Goal: Information Seeking & Learning: Get advice/opinions

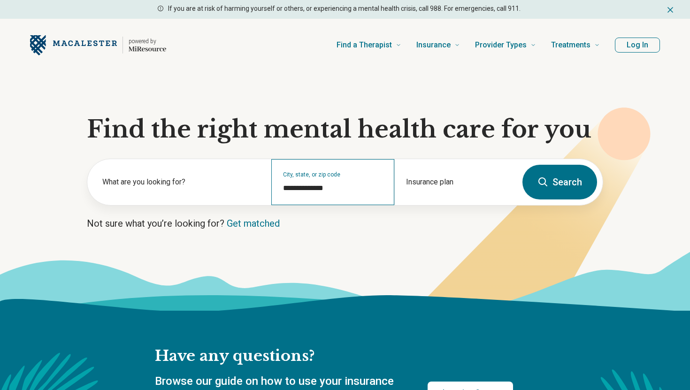
type input "**********"
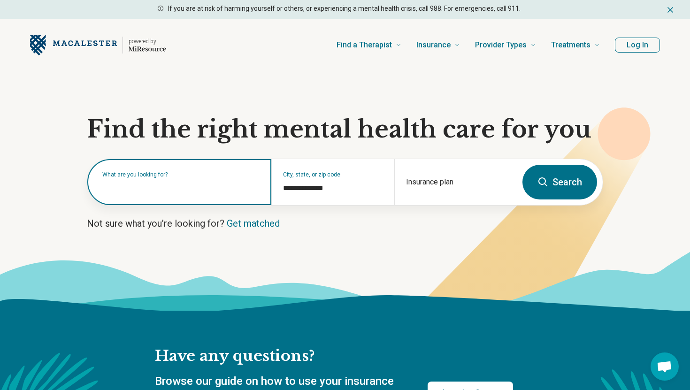
click at [234, 191] on input "text" at bounding box center [181, 186] width 158 height 11
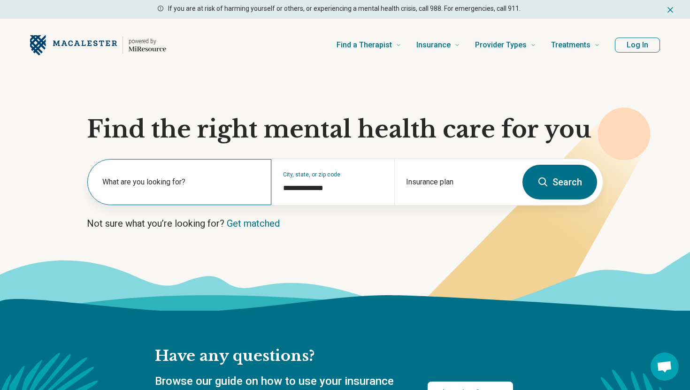
click at [242, 181] on div "What are you looking for?" at bounding box center [179, 182] width 184 height 46
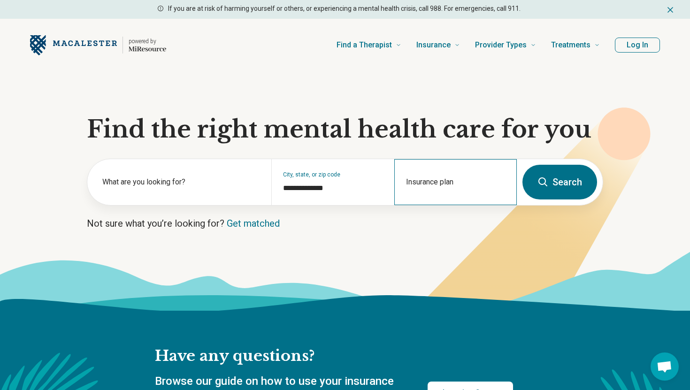
click at [434, 178] on div "Insurance plan" at bounding box center [455, 182] width 122 height 46
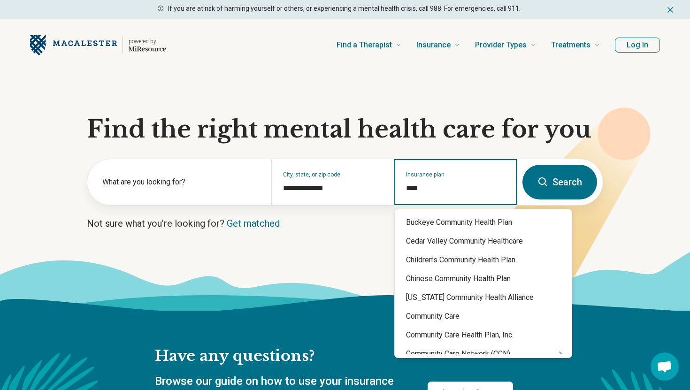
type input "*****"
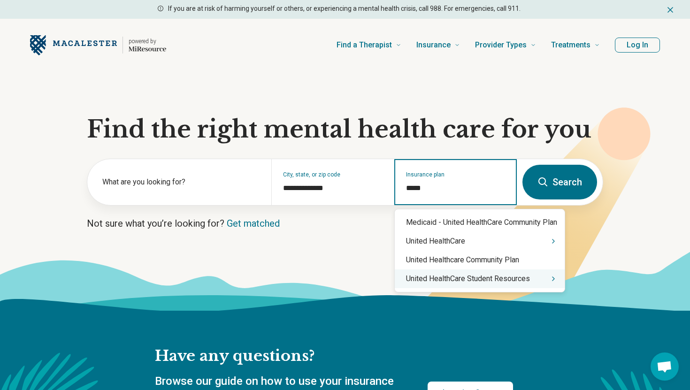
click at [445, 282] on div "United HealthCare Student Resources" at bounding box center [480, 278] width 170 height 19
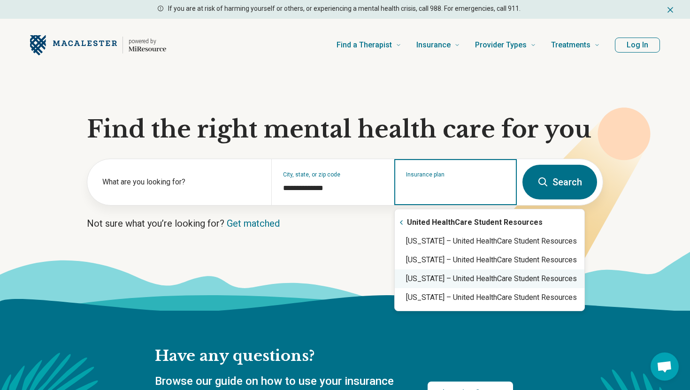
click at [443, 281] on div "Minnesota – United HealthCare Student Resources" at bounding box center [490, 278] width 190 height 19
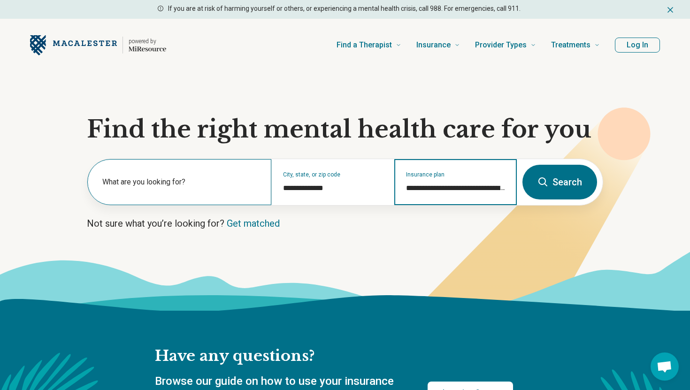
type input "**********"
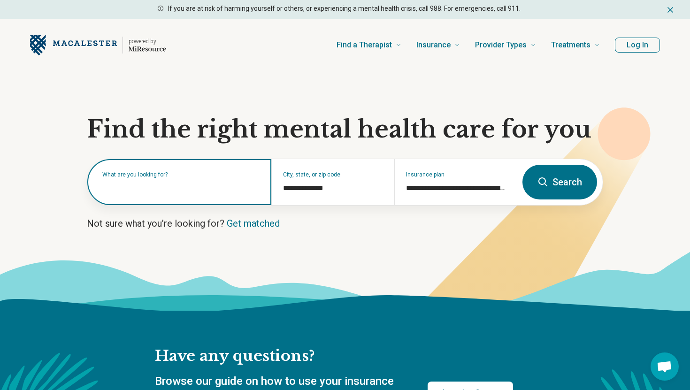
click at [195, 188] on input "text" at bounding box center [181, 186] width 158 height 11
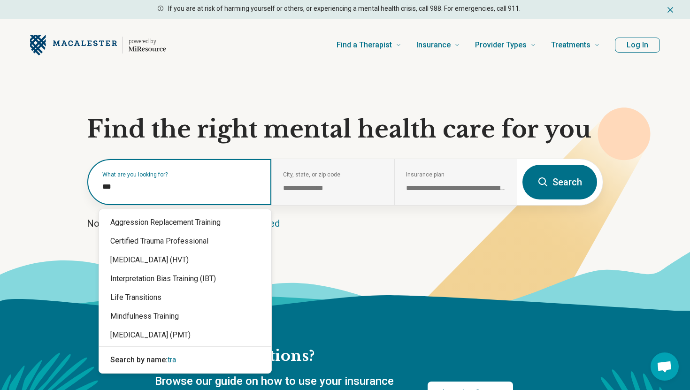
type input "****"
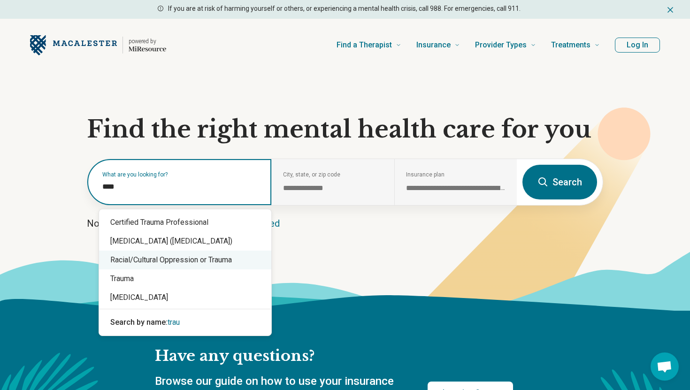
click at [145, 265] on div "Racial/Cultural Oppression or Trauma" at bounding box center [185, 260] width 172 height 19
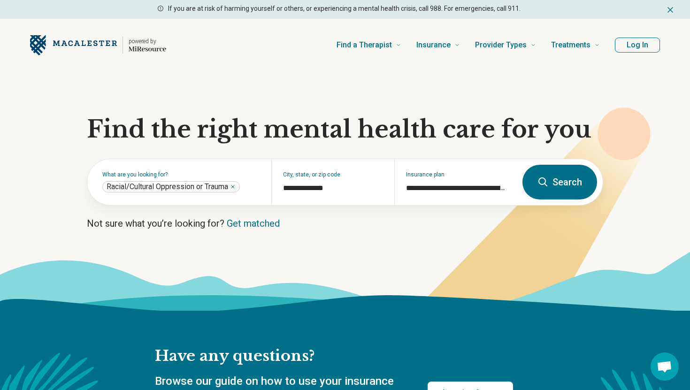
click at [557, 182] on button "Search" at bounding box center [559, 182] width 75 height 35
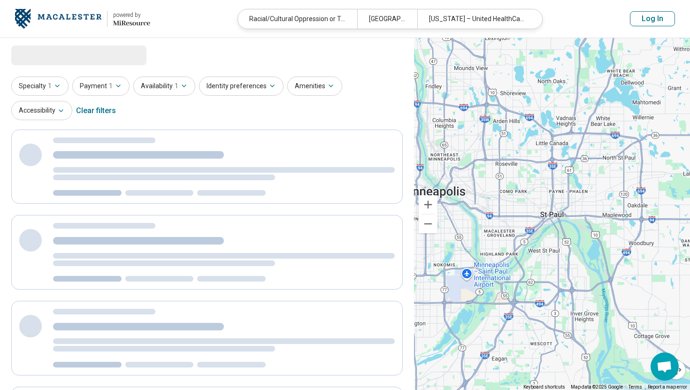
select select "***"
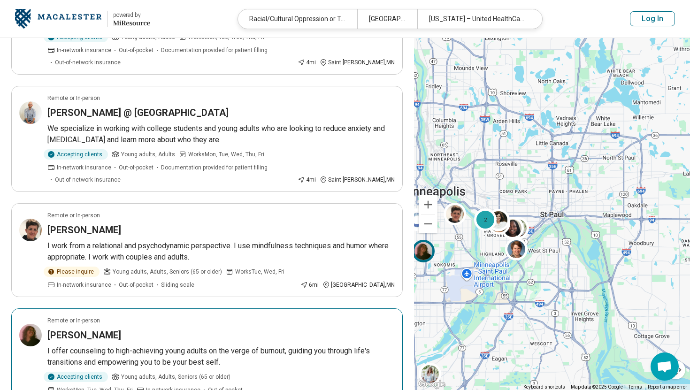
scroll to position [725, 0]
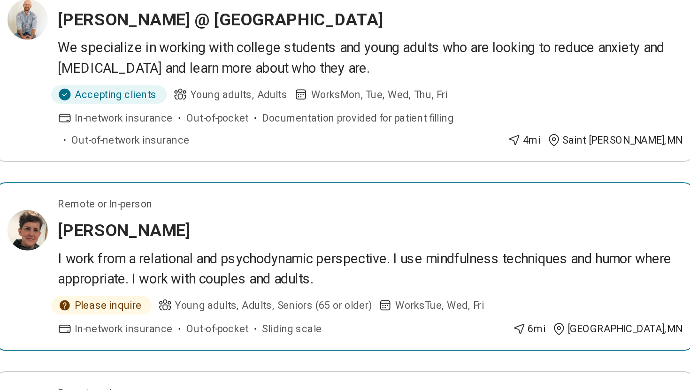
click at [58, 197] on article "Remote or In-person Tara Waldron I work from a relational and psychodynamic per…" at bounding box center [206, 244] width 391 height 94
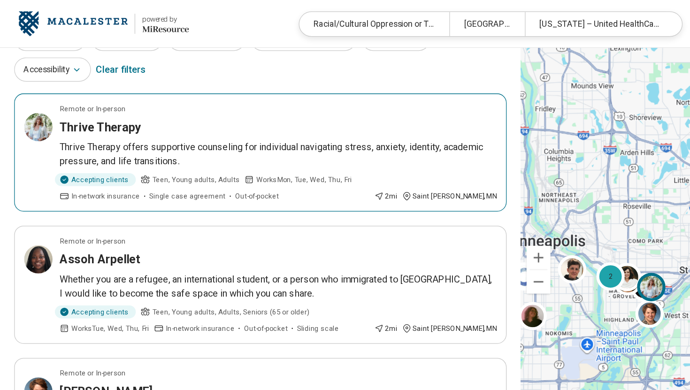
scroll to position [51, 0]
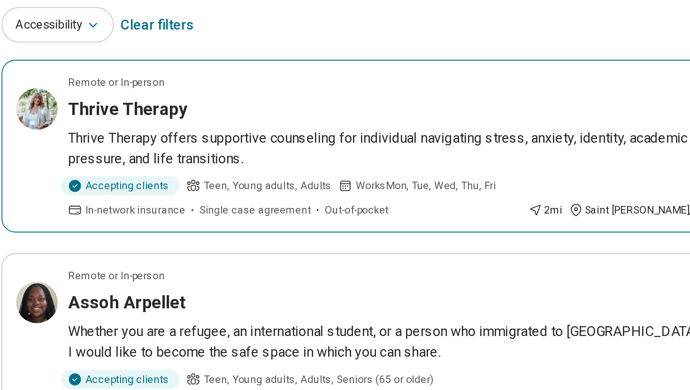
click at [112, 112] on p "Thrive Therapy offers supportive counseling for individual navigating stress, a…" at bounding box center [220, 123] width 347 height 23
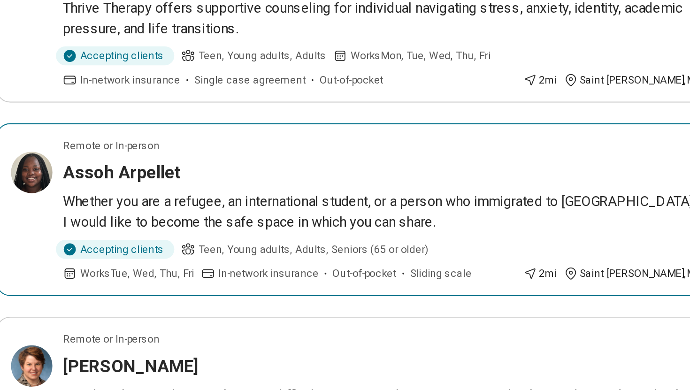
click at [180, 215] on article "Remote or In-person Assoh Arpellet Whether you are a refugee, an international …" at bounding box center [206, 227] width 391 height 94
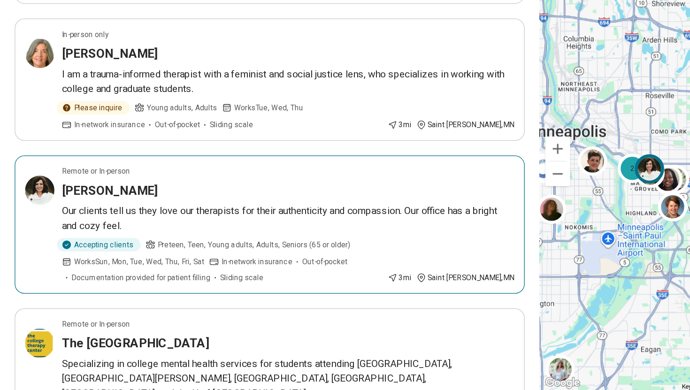
scroll to position [351, 0]
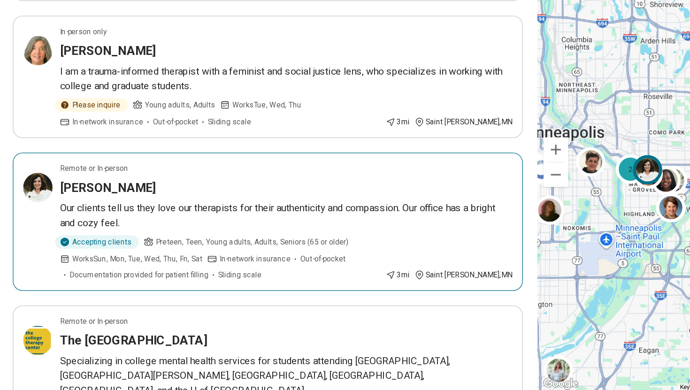
click at [84, 244] on p "Our clients tell us they love our therapists for their authenticity and compass…" at bounding box center [220, 255] width 347 height 23
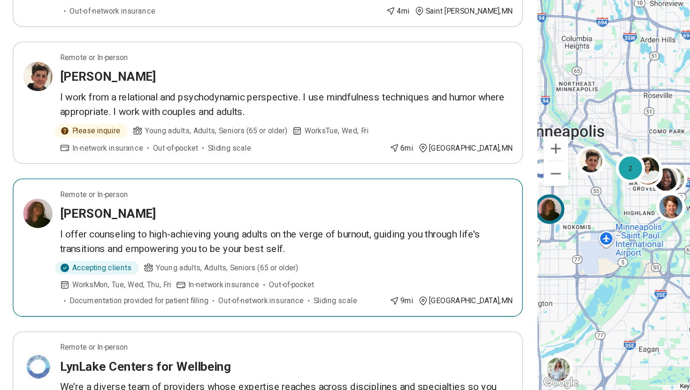
scroll to position [807, 0]
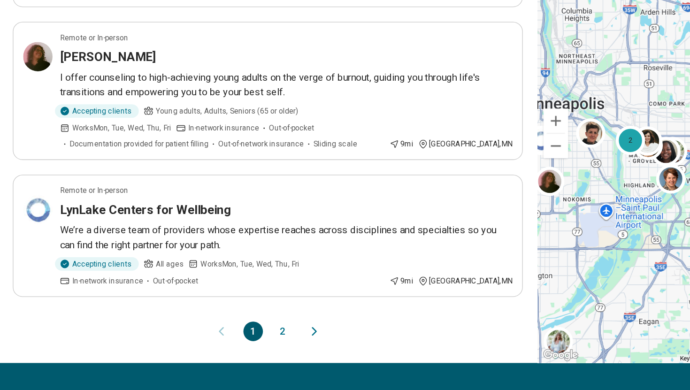
click at [213, 337] on button "2" at bounding box center [218, 344] width 15 height 15
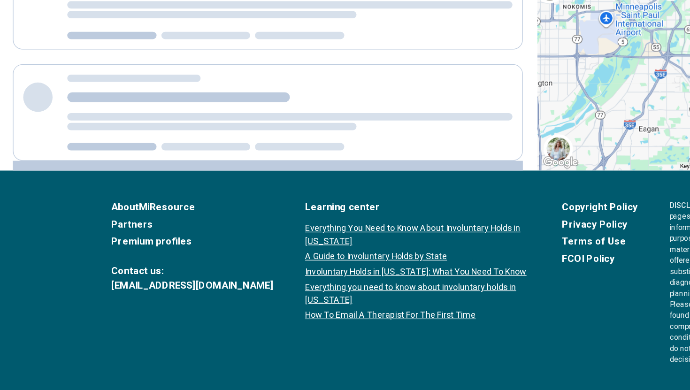
scroll to position [0, 0]
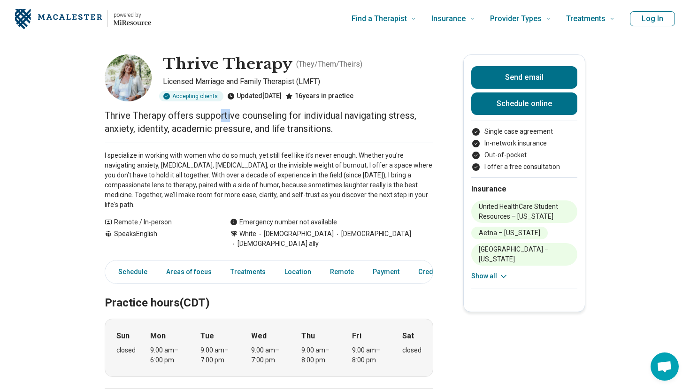
drag, startPoint x: 221, startPoint y: 117, endPoint x: 229, endPoint y: 122, distance: 8.6
click at [229, 122] on p "Thrive Therapy offers supportive counseling for individual navigating stress, a…" at bounding box center [269, 122] width 328 height 26
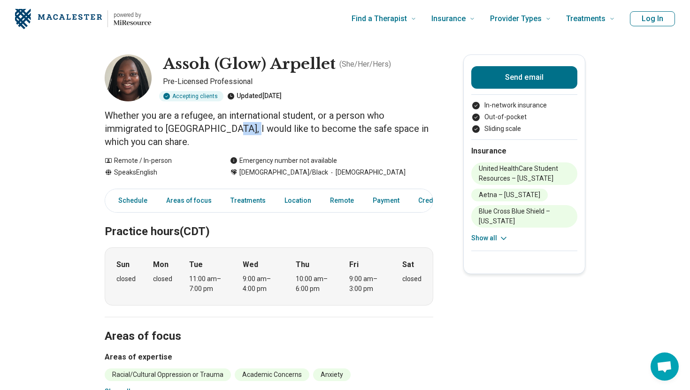
drag, startPoint x: 221, startPoint y: 125, endPoint x: 238, endPoint y: 127, distance: 17.0
click at [238, 127] on p "Whether you are a refugee, an international student, or a person who immigrated…" at bounding box center [269, 128] width 328 height 39
click at [132, 92] on img at bounding box center [128, 77] width 47 height 47
click at [209, 201] on link "Areas of focus" at bounding box center [194, 200] width 57 height 19
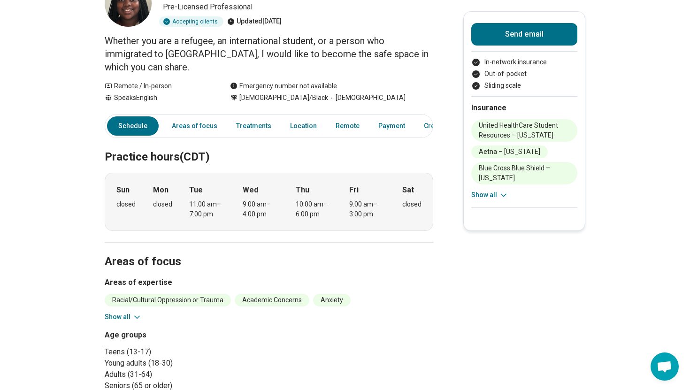
scroll to position [66, 0]
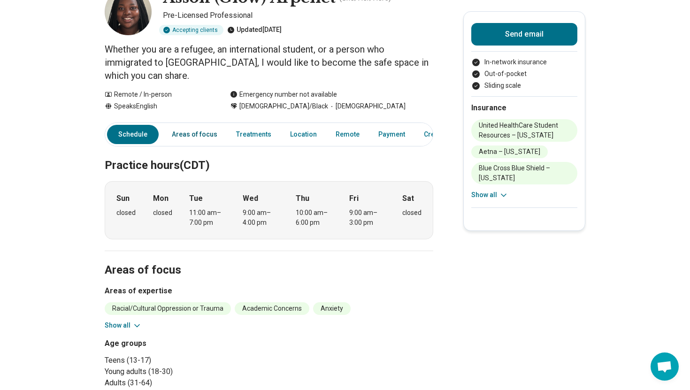
click at [198, 136] on link "Areas of focus" at bounding box center [194, 134] width 57 height 19
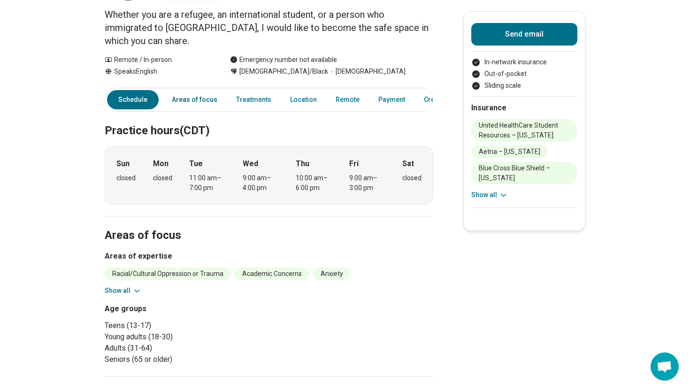
scroll to position [96, 0]
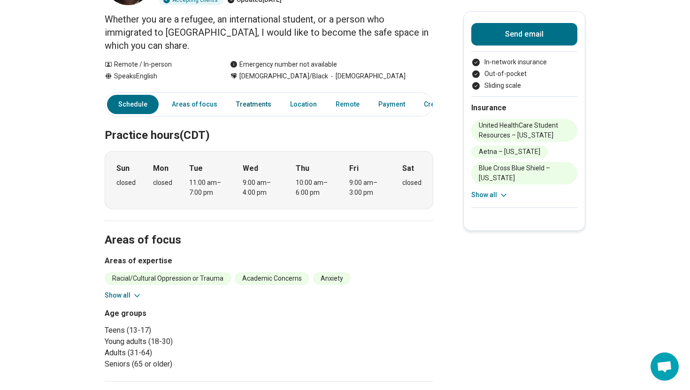
click at [250, 101] on link "Treatments" at bounding box center [253, 104] width 46 height 19
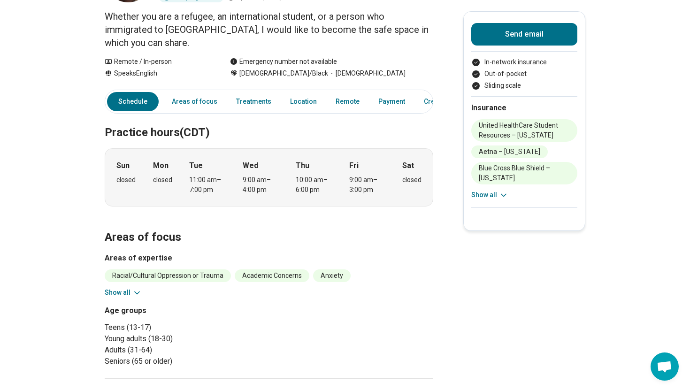
scroll to position [0, 0]
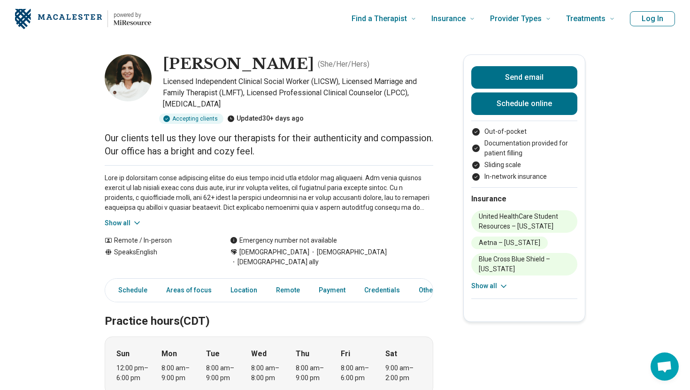
click at [121, 74] on img at bounding box center [128, 77] width 47 height 47
